Goal: Use online tool/utility: Utilize a website feature to perform a specific function

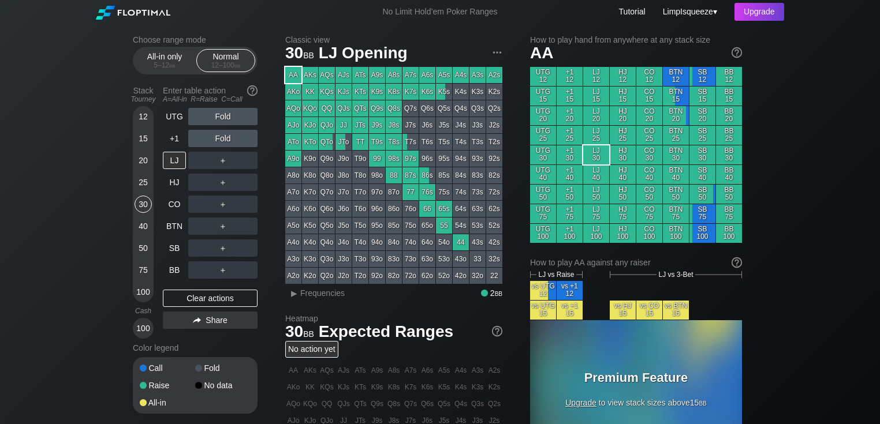
click at [156, 73] on div "All-in only 5 – 12 bb Normal 12 – 100 bb" at bounding box center [195, 61] width 125 height 28
click at [173, 68] on span "bb" at bounding box center [172, 65] width 6 height 8
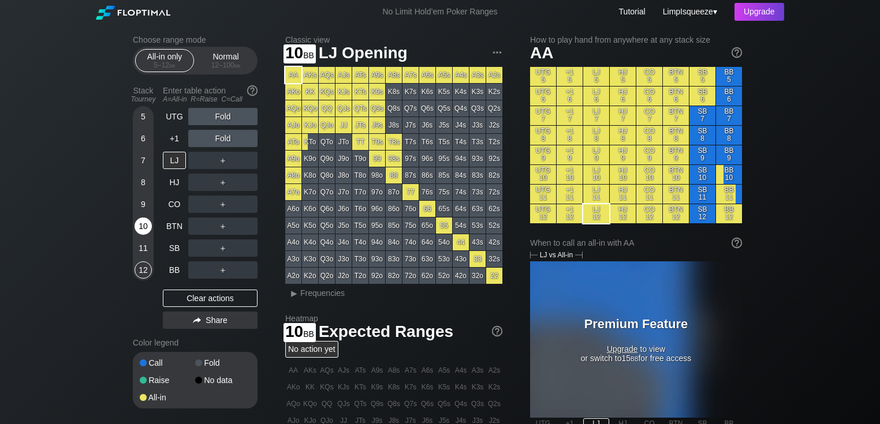
click at [141, 225] on div "10" at bounding box center [142, 226] width 17 height 17
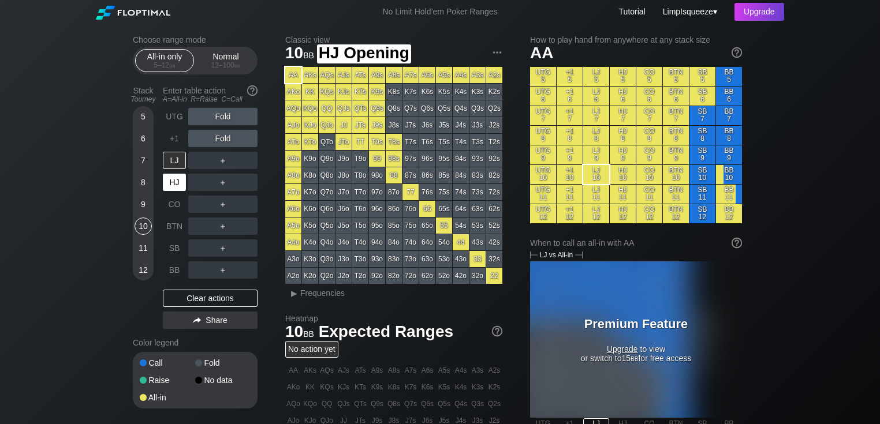
click at [177, 180] on div "HJ" at bounding box center [174, 182] width 23 height 17
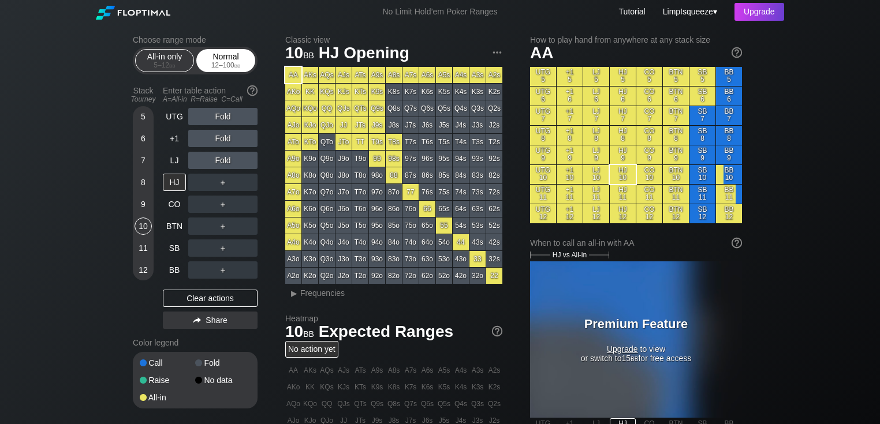
click at [226, 57] on div "Normal 12 – 100 bb" at bounding box center [225, 61] width 53 height 22
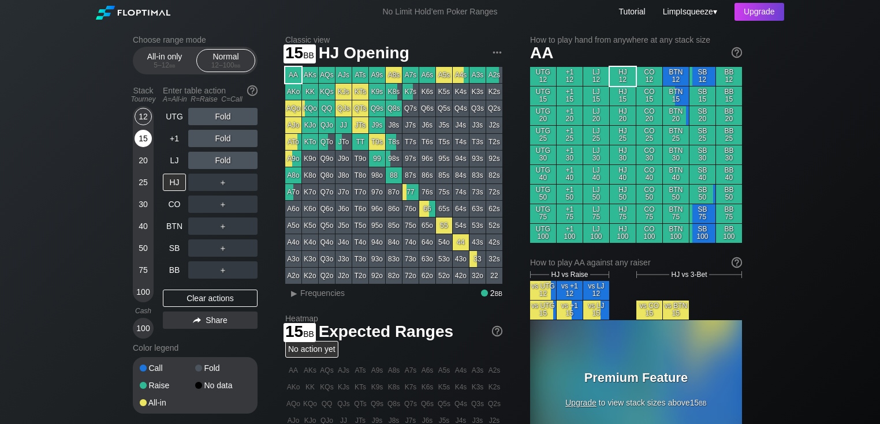
click at [145, 138] on div "15" at bounding box center [142, 138] width 17 height 17
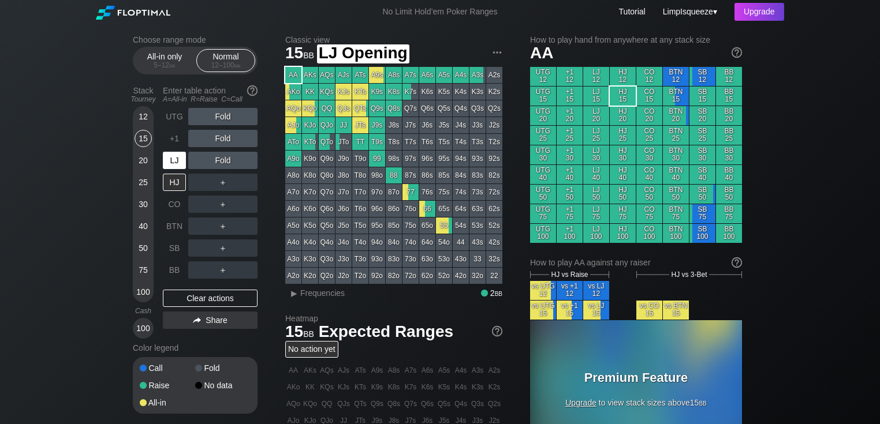
click at [166, 156] on div "LJ" at bounding box center [174, 160] width 23 height 17
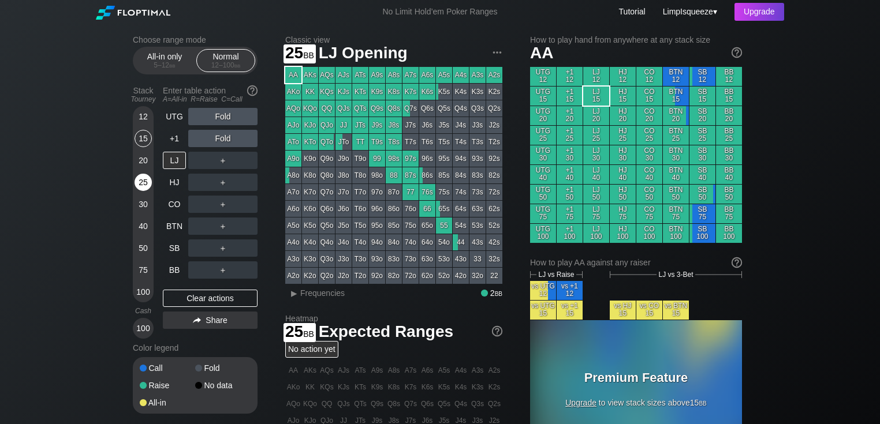
click at [140, 184] on div "25" at bounding box center [142, 182] width 17 height 17
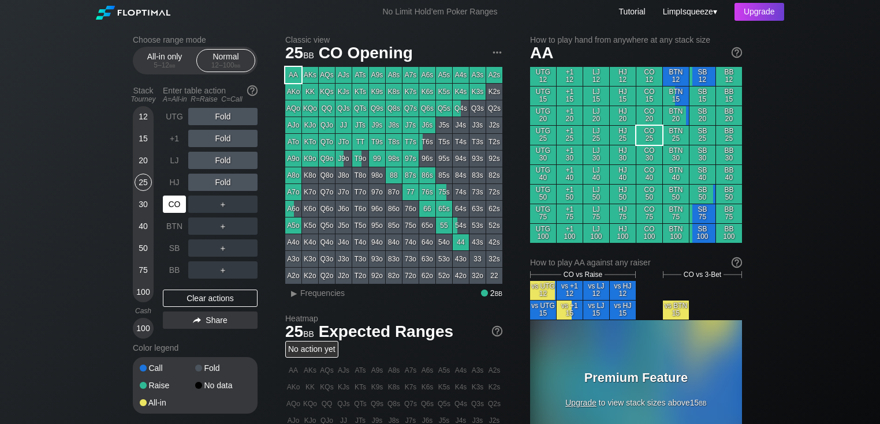
click at [179, 197] on div "CO" at bounding box center [174, 204] width 23 height 17
